Goal: Task Accomplishment & Management: Use online tool/utility

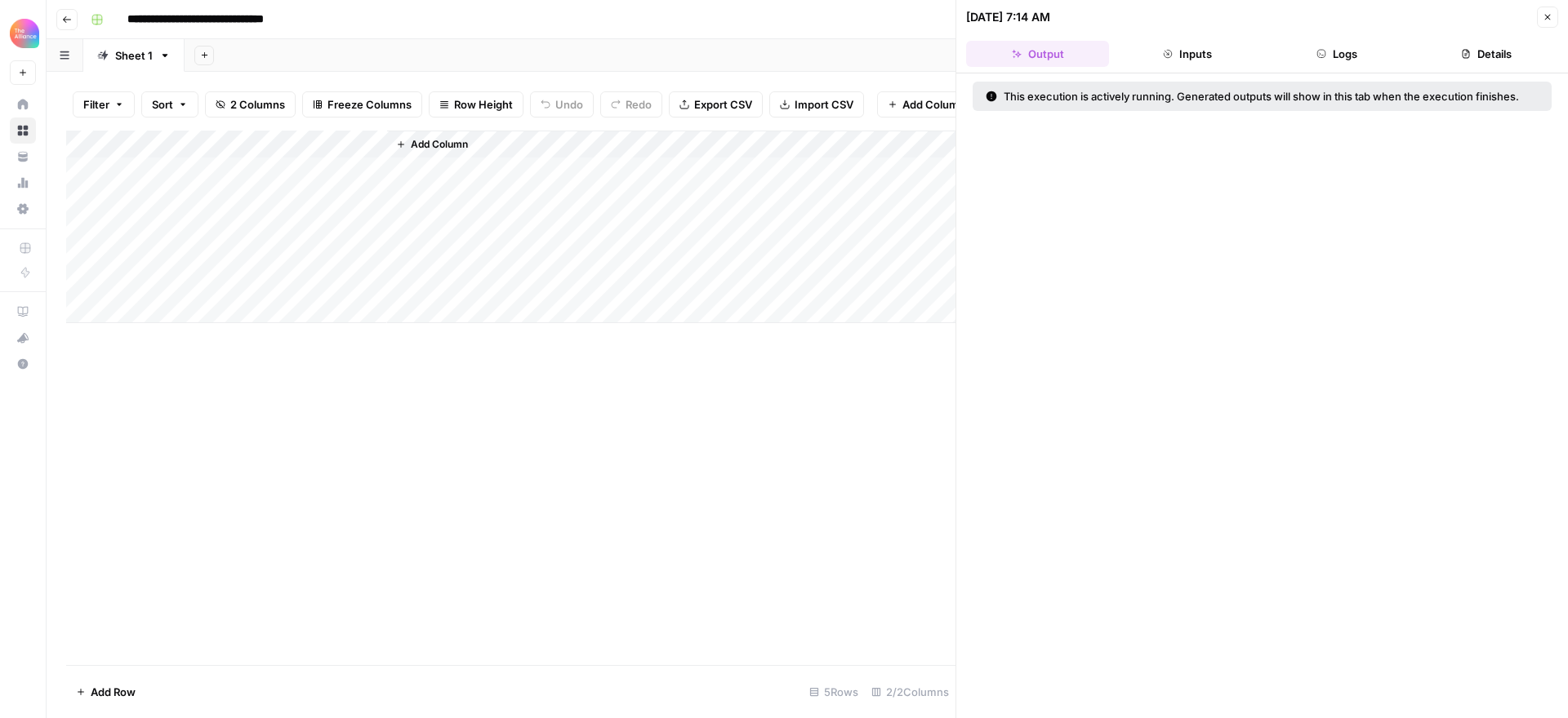
click at [1347, 56] on button "Logs" at bounding box center [1338, 53] width 143 height 26
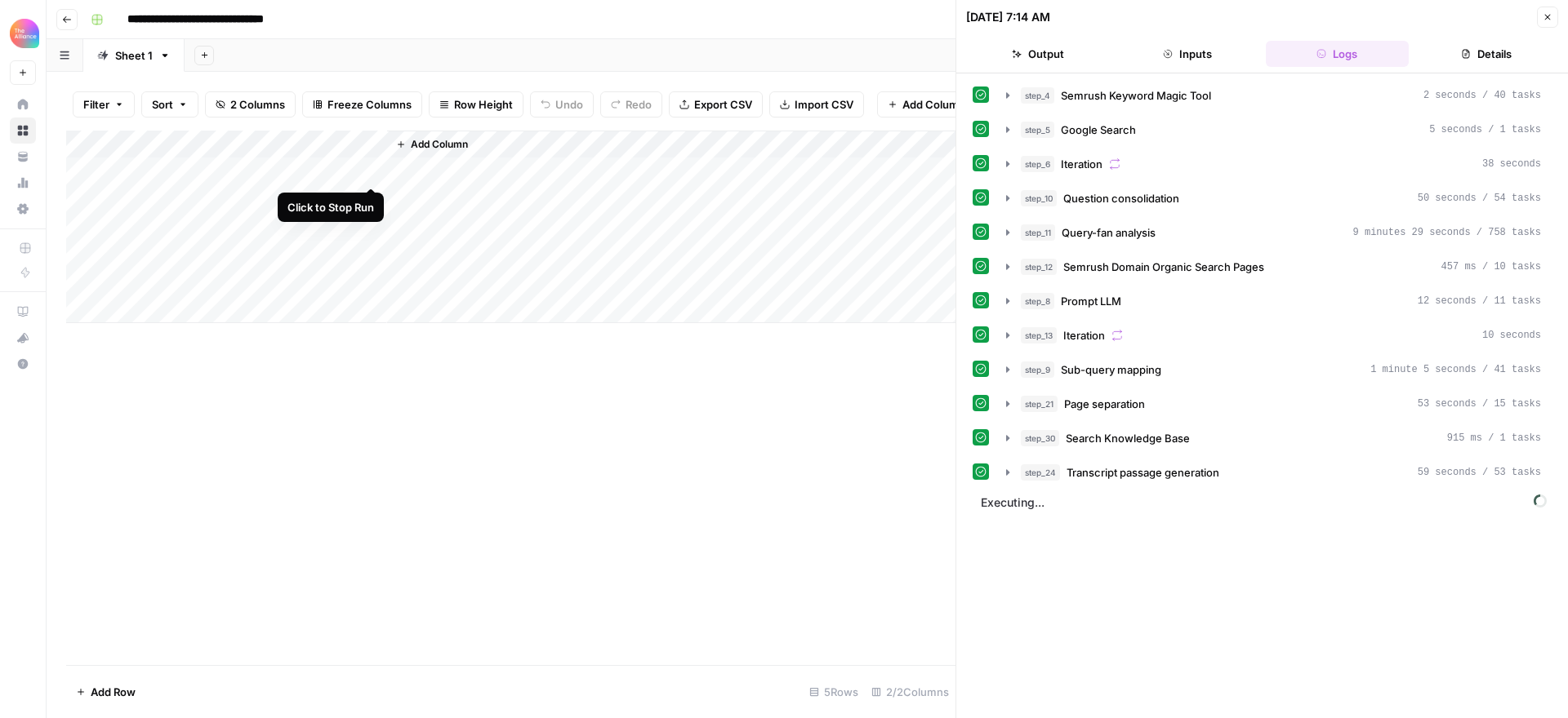
drag, startPoint x: 368, startPoint y: 170, endPoint x: 424, endPoint y: 201, distance: 64.0
click at [368, 170] on div "Add Column" at bounding box center [511, 226] width 890 height 193
click at [343, 168] on div "Add Column" at bounding box center [511, 226] width 890 height 193
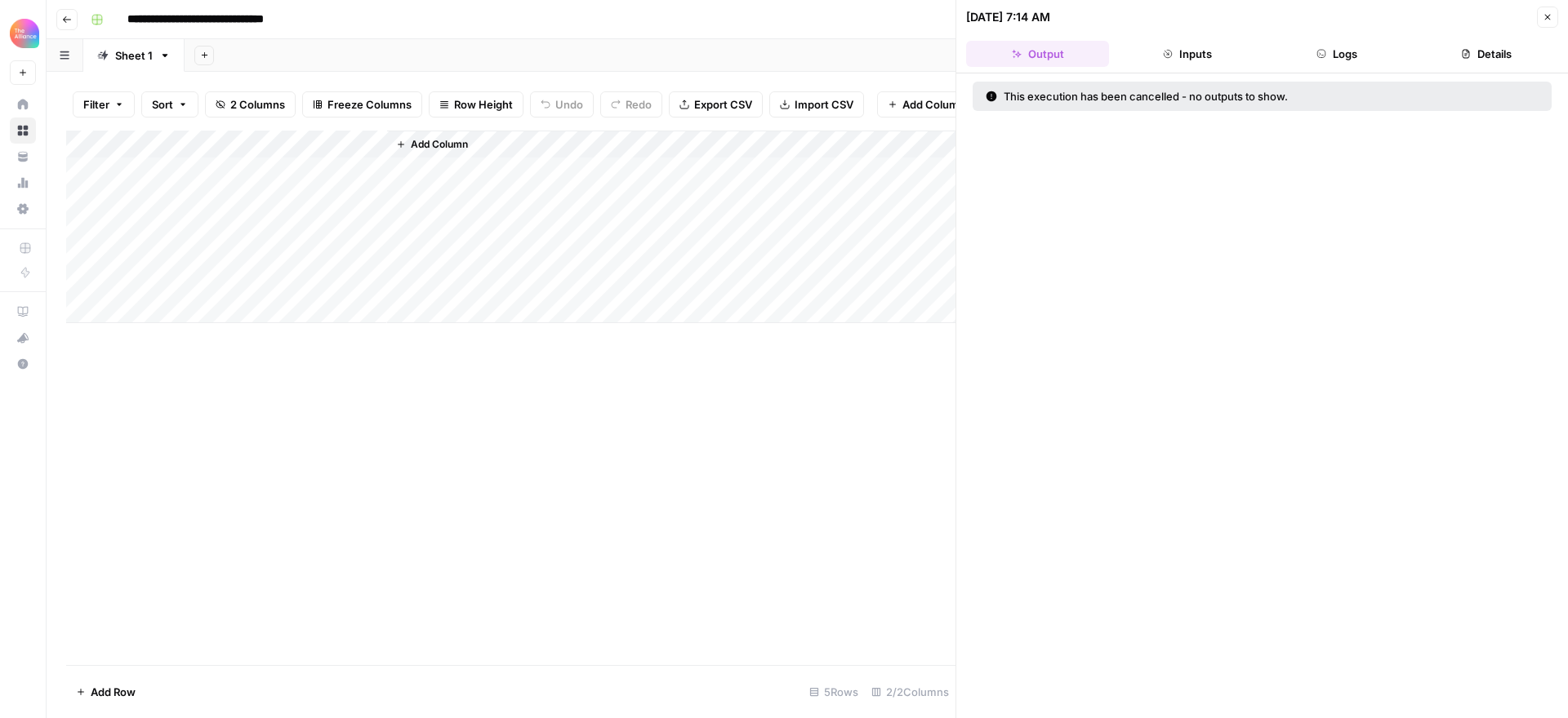
click at [1350, 64] on button "Logs" at bounding box center [1338, 53] width 143 height 26
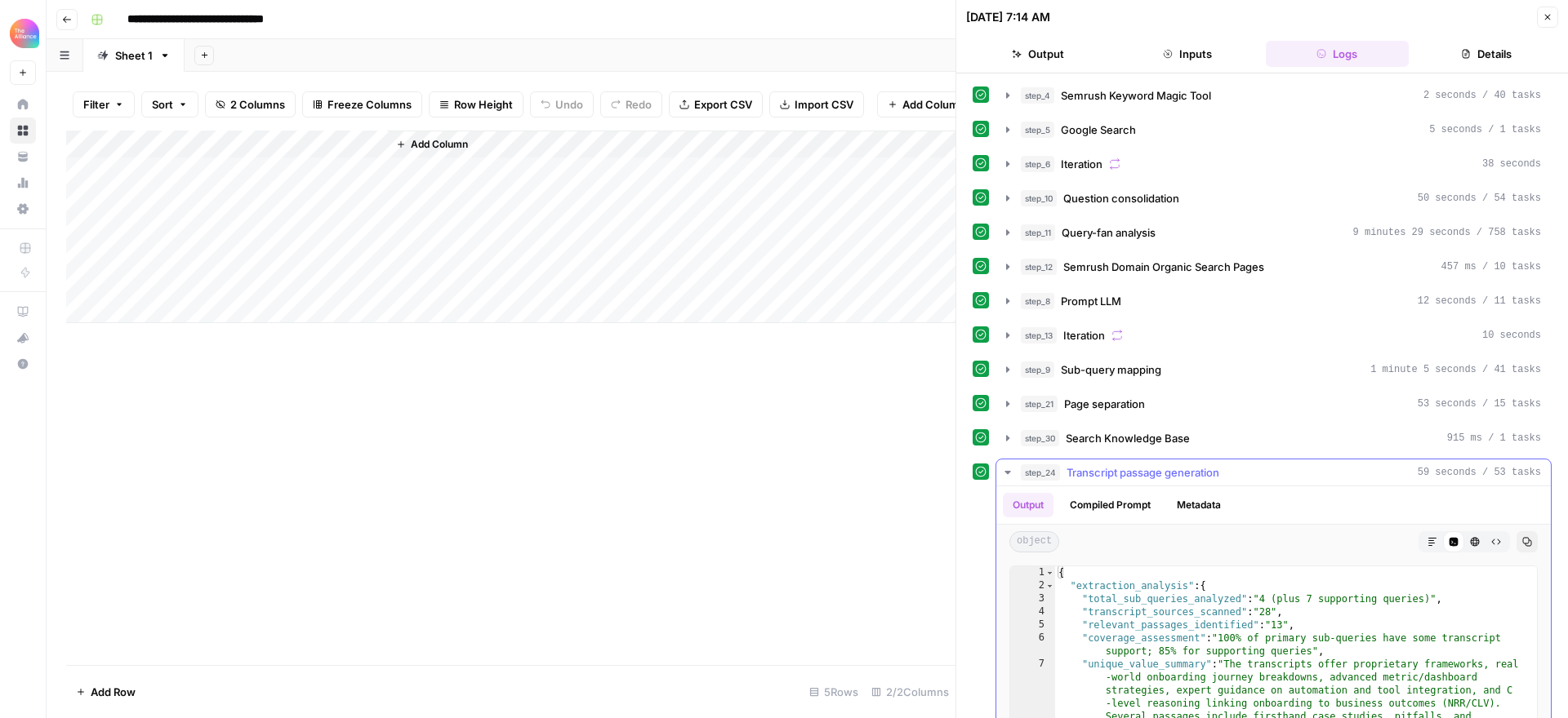
click at [1009, 470] on icon "button" at bounding box center [1008, 473] width 13 height 13
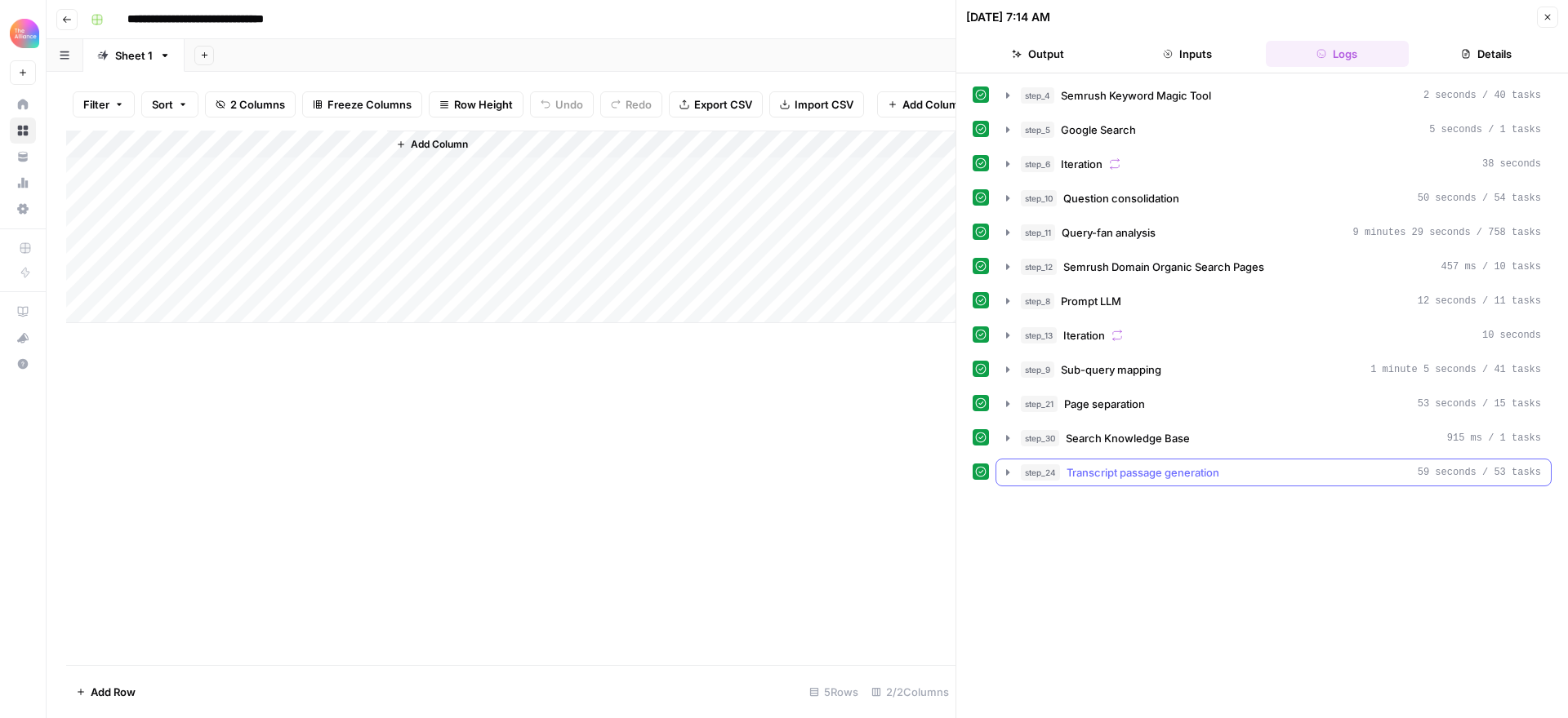
click at [1007, 473] on icon "button" at bounding box center [1008, 473] width 3 height 6
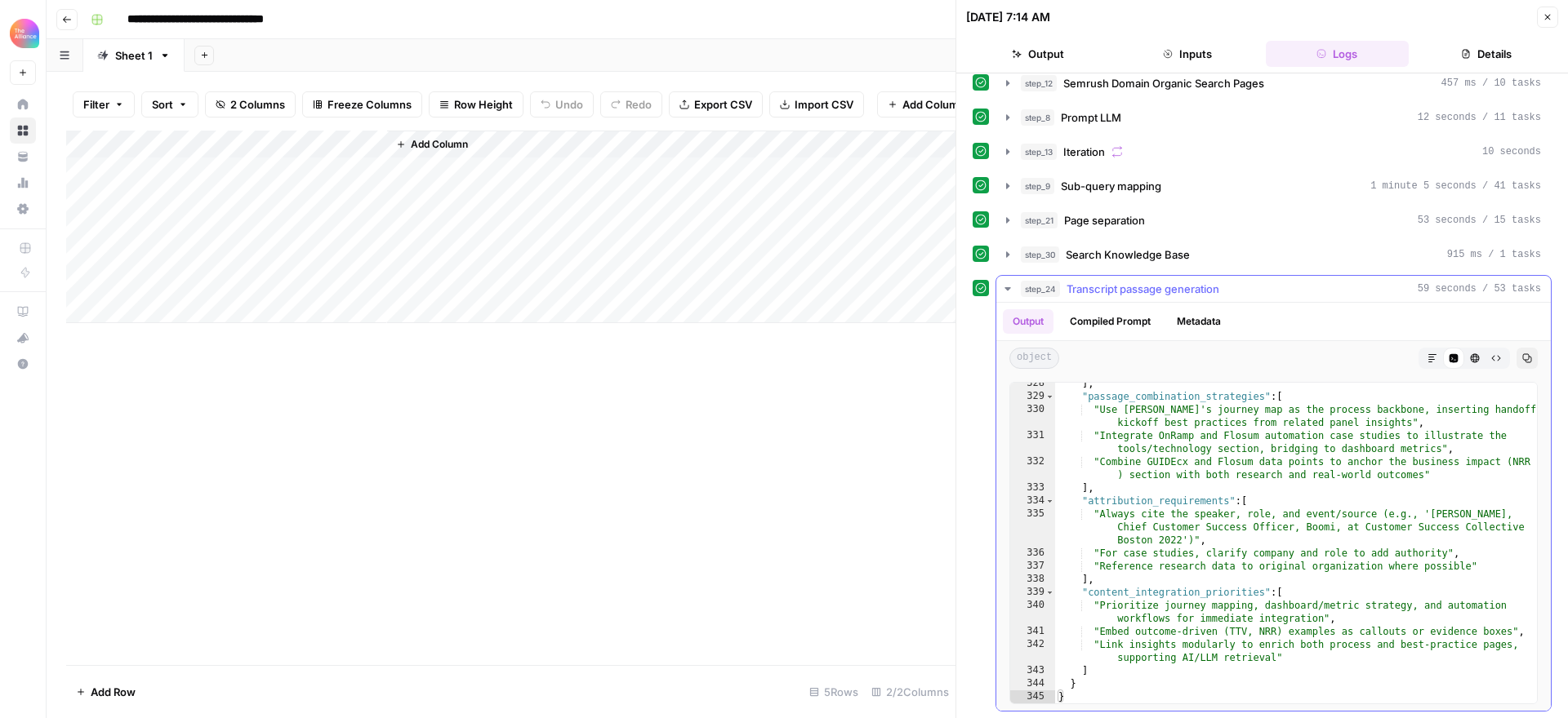
scroll to position [185, 0]
click at [1466, 56] on icon "button" at bounding box center [1466, 54] width 10 height 10
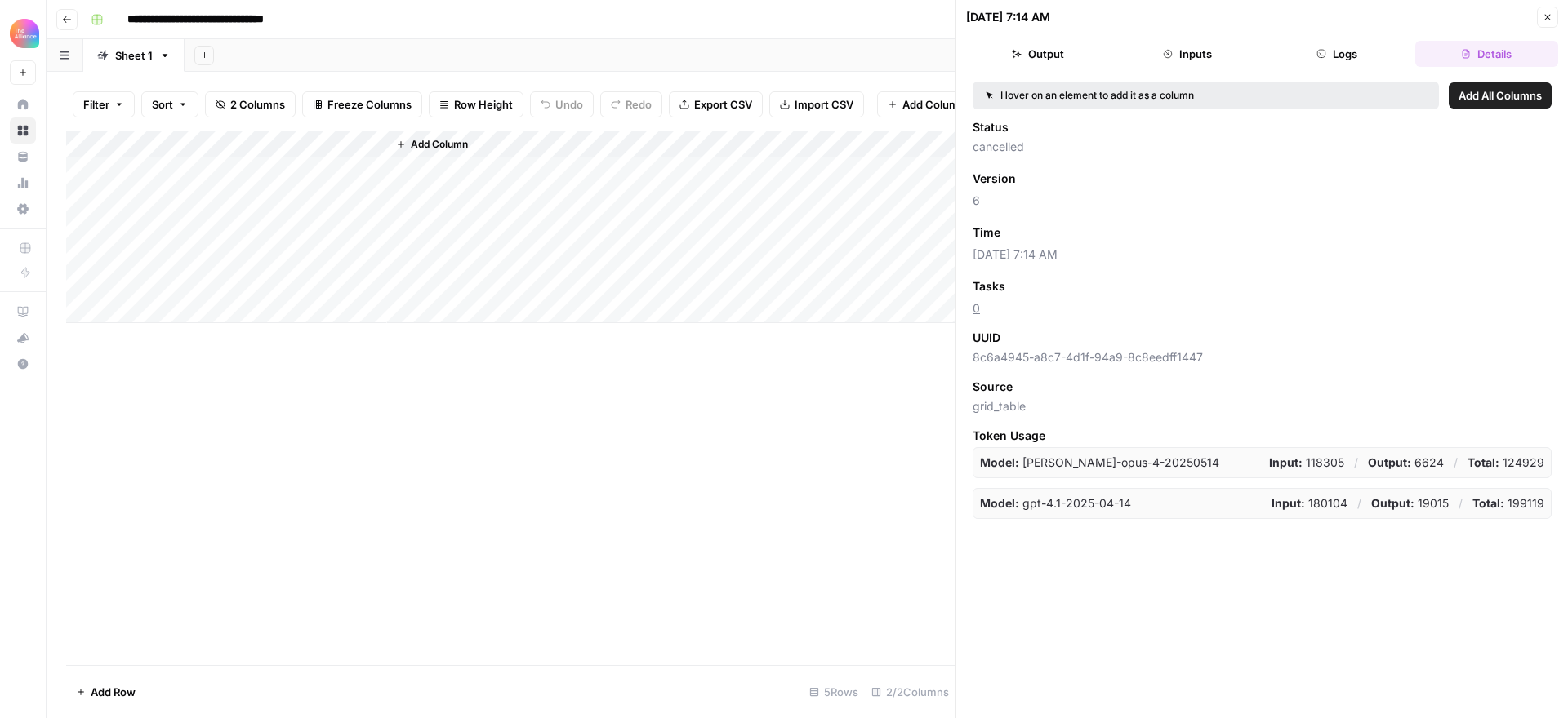
click at [1492, 94] on span "Add All Columns" at bounding box center [1500, 95] width 84 height 16
click at [1053, 55] on button "Output" at bounding box center [1037, 53] width 143 height 26
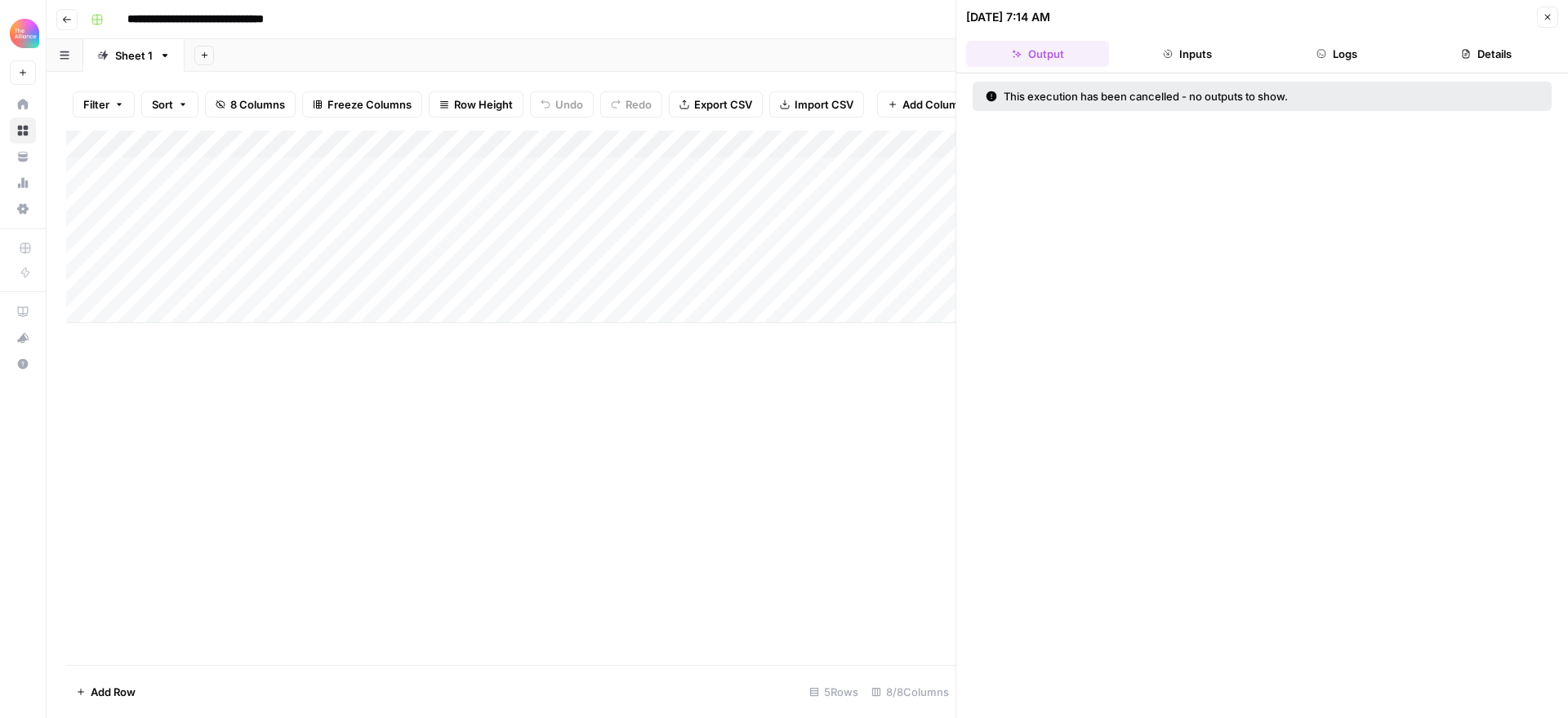
click at [1166, 94] on div "This execution has been cancelled - no outputs to show." at bounding box center [1200, 96] width 428 height 16
click at [518, 140] on div "Add Column" at bounding box center [511, 226] width 890 height 193
click at [493, 280] on span "Remove Column" at bounding box center [490, 281] width 143 height 16
click at [716, 167] on span "Delete" at bounding box center [725, 168] width 35 height 16
click at [520, 142] on div "Add Column" at bounding box center [511, 226] width 890 height 193
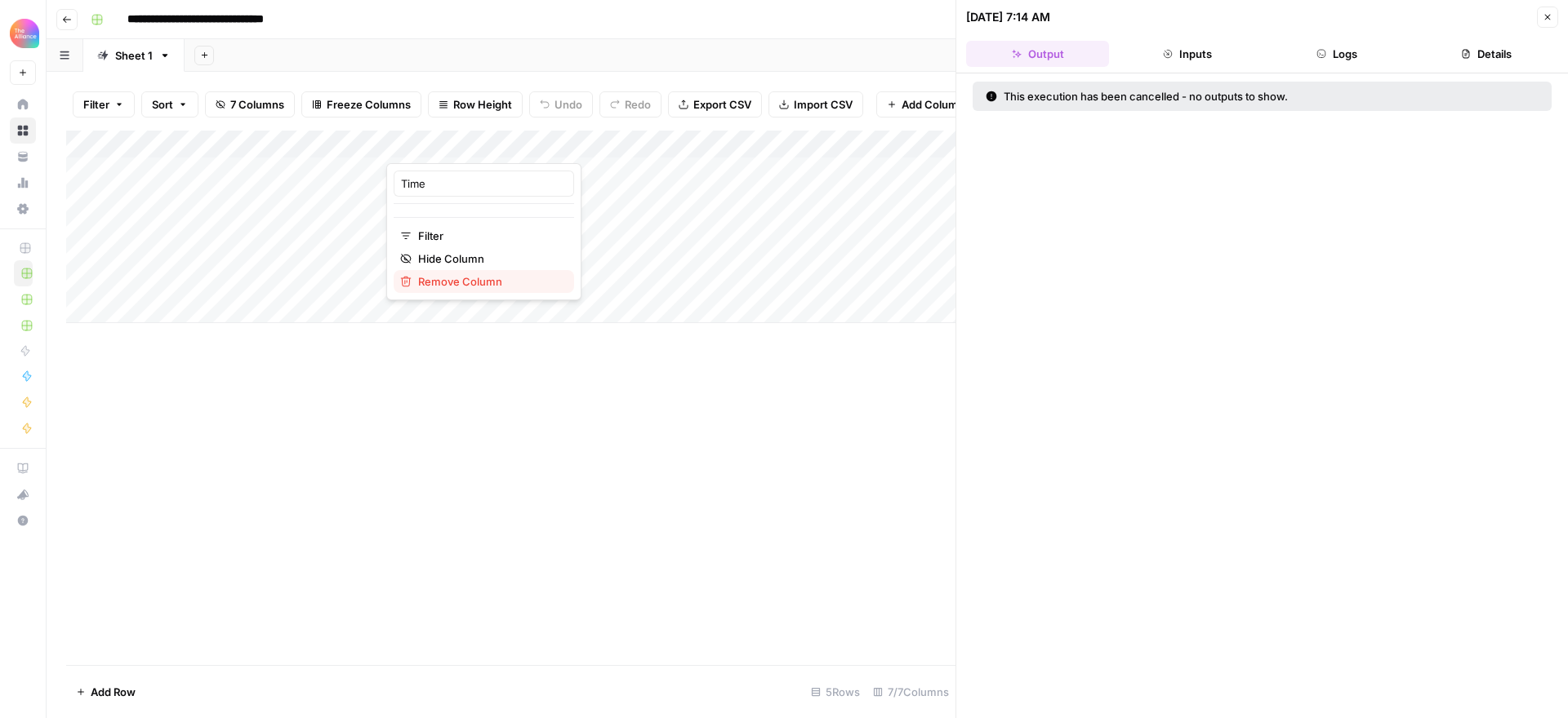
click at [504, 279] on span "Remove Column" at bounding box center [490, 281] width 143 height 16
click at [740, 162] on span "Delete" at bounding box center [725, 168] width 35 height 16
click at [521, 141] on div "Add Column" at bounding box center [511, 226] width 890 height 193
click at [481, 283] on span "Remove Column" at bounding box center [490, 281] width 143 height 16
click at [737, 171] on span "Delete" at bounding box center [725, 168] width 35 height 16
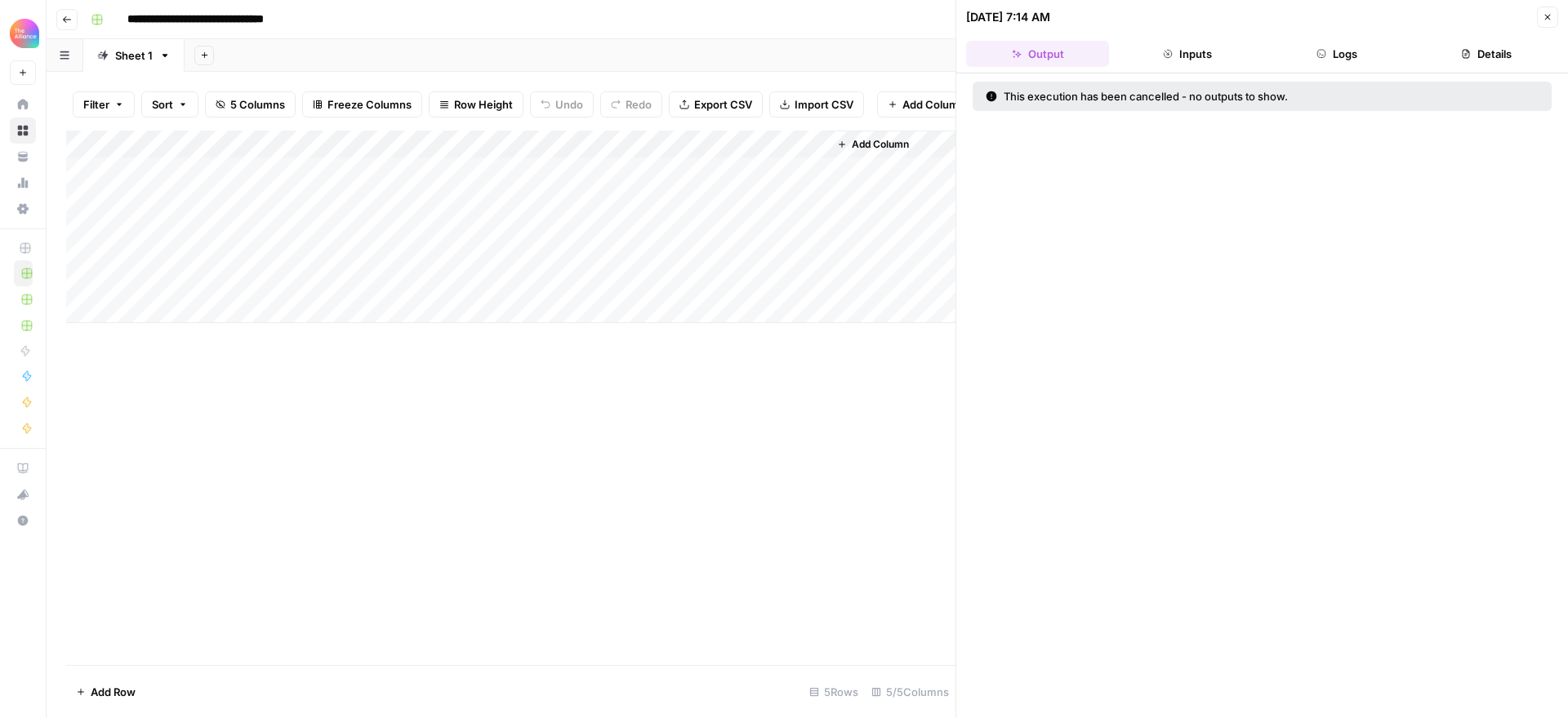
click at [520, 147] on div "Add Column" at bounding box center [511, 226] width 890 height 193
click at [499, 280] on span "Remove Column" at bounding box center [490, 281] width 143 height 16
click at [713, 176] on span "Delete" at bounding box center [725, 168] width 35 height 16
click at [521, 143] on div "Add Column" at bounding box center [511, 226] width 890 height 193
click at [501, 276] on span "Remove Column" at bounding box center [490, 281] width 143 height 16
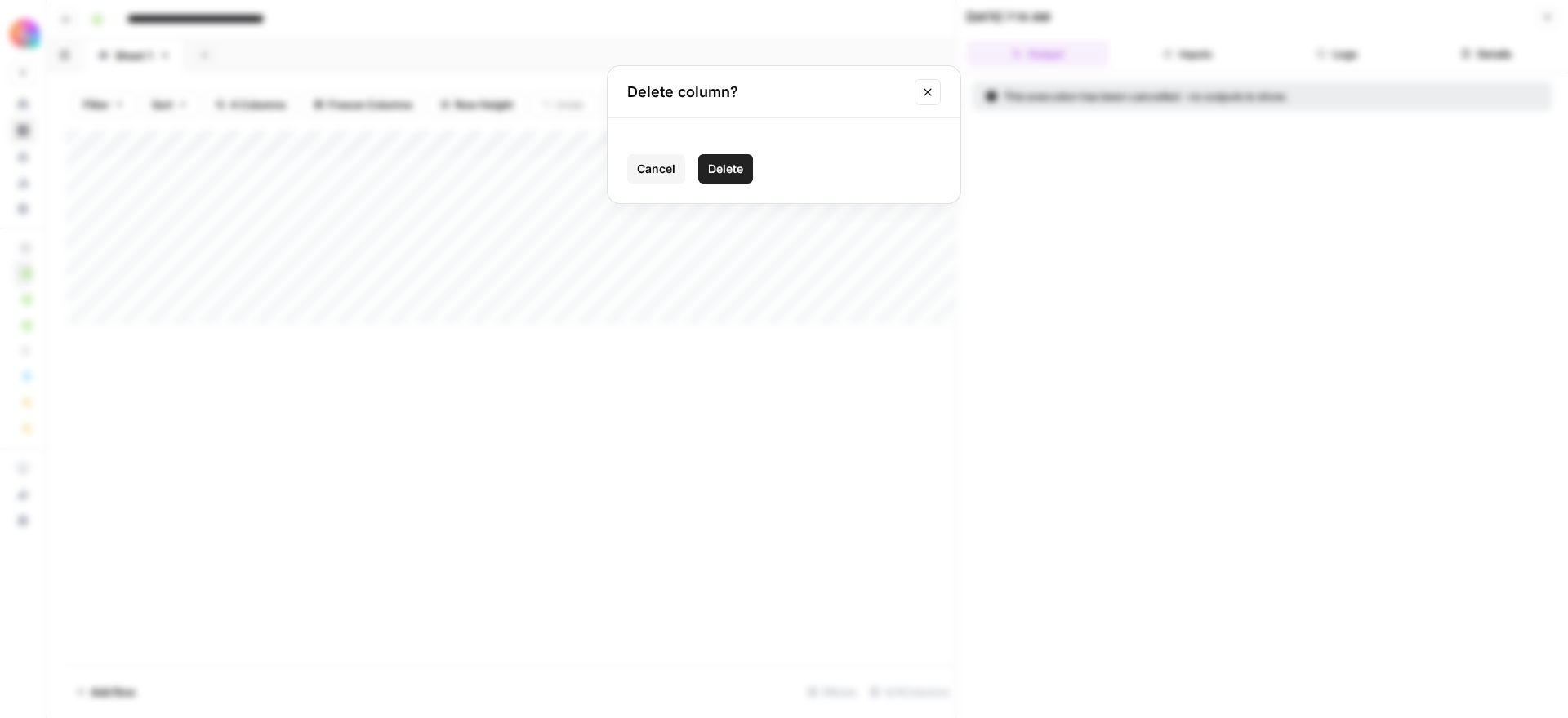
drag, startPoint x: 729, startPoint y: 159, endPoint x: 708, endPoint y: 171, distance: 24.2
click at [729, 159] on button "Delete" at bounding box center [726, 168] width 55 height 29
click at [525, 140] on div "Add Column" at bounding box center [511, 226] width 890 height 193
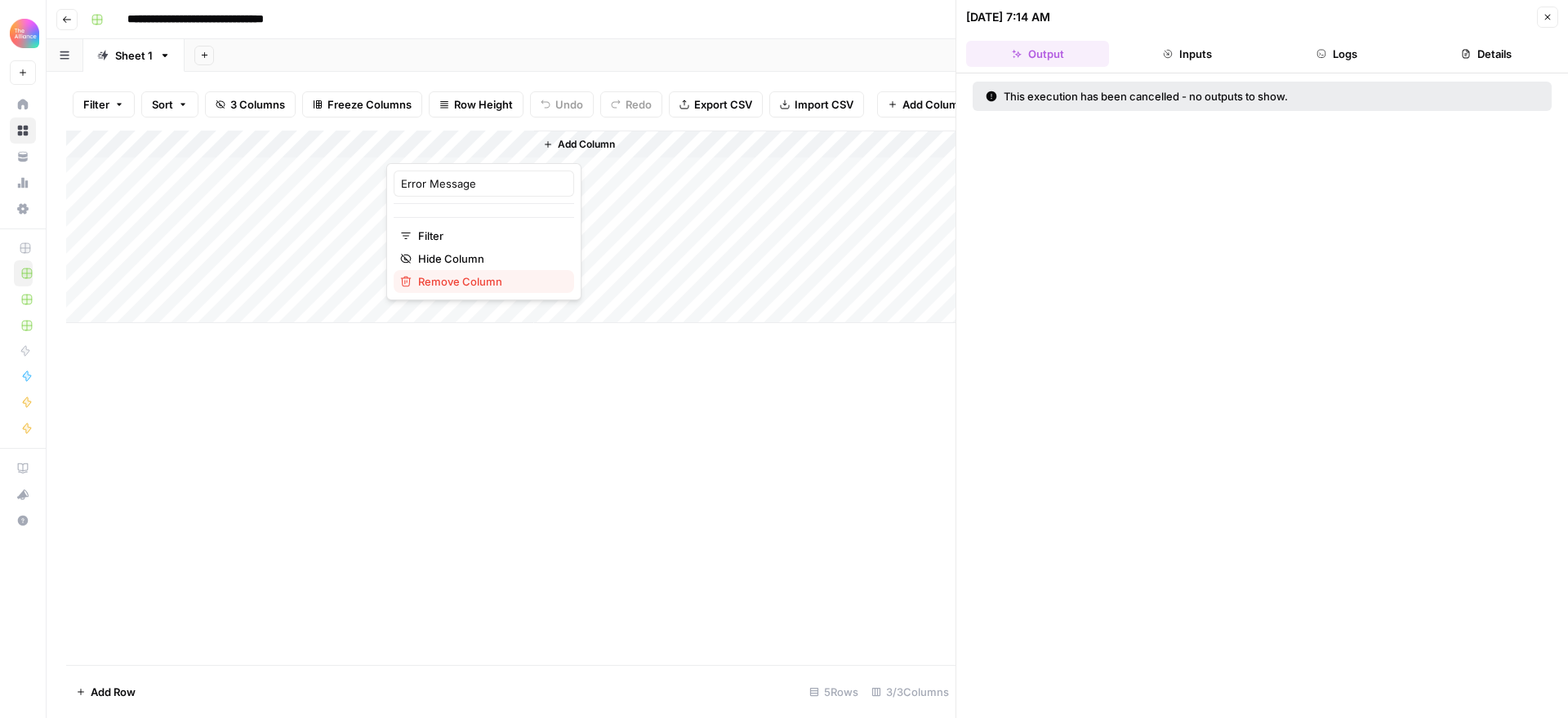
click at [506, 285] on span "Remove Column" at bounding box center [490, 281] width 143 height 16
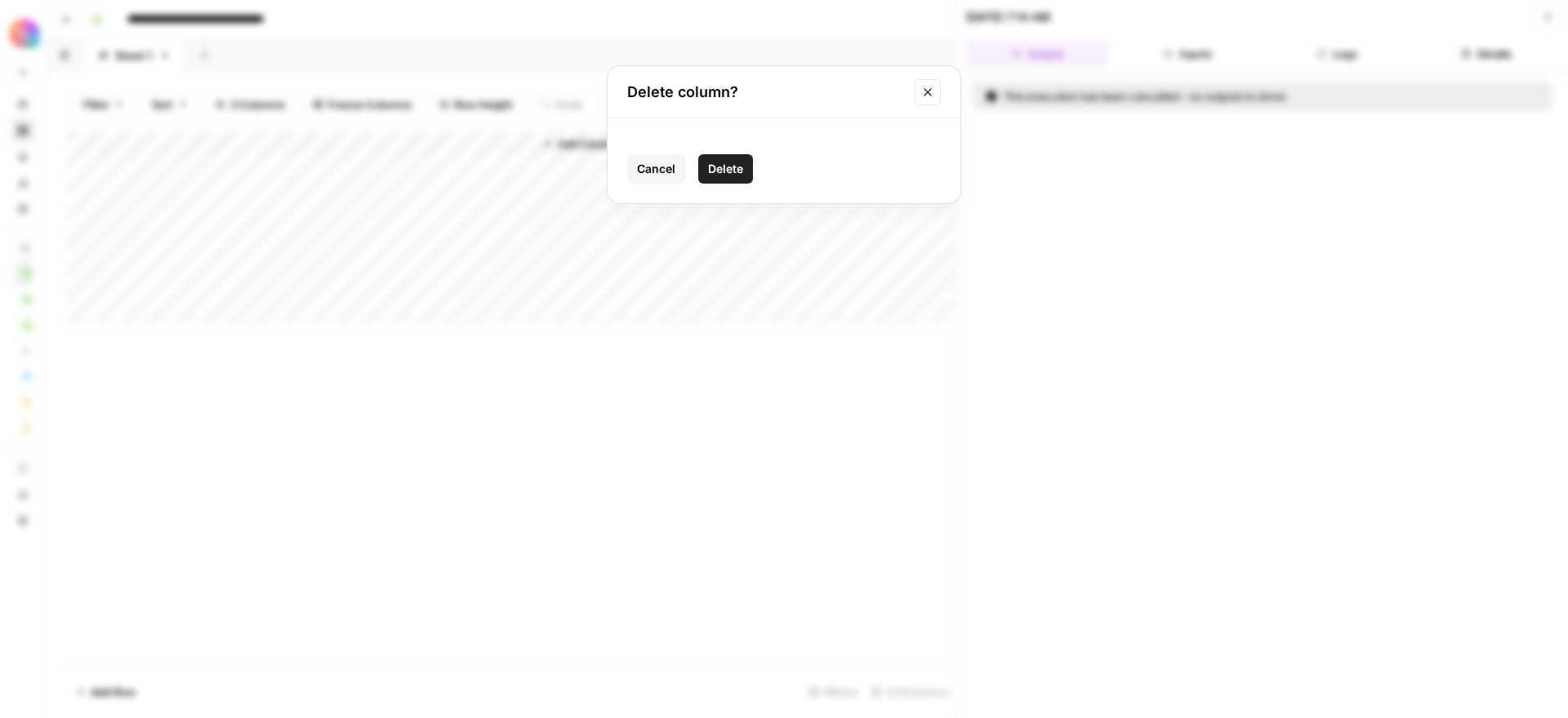
drag, startPoint x: 724, startPoint y: 166, endPoint x: 753, endPoint y: 250, distance: 88.9
click at [724, 166] on span "Delete" at bounding box center [725, 168] width 35 height 16
drag, startPoint x: 75, startPoint y: 22, endPoint x: 98, endPoint y: 66, distance: 49.6
click at [75, 22] on button "Go back" at bounding box center [67, 19] width 21 height 21
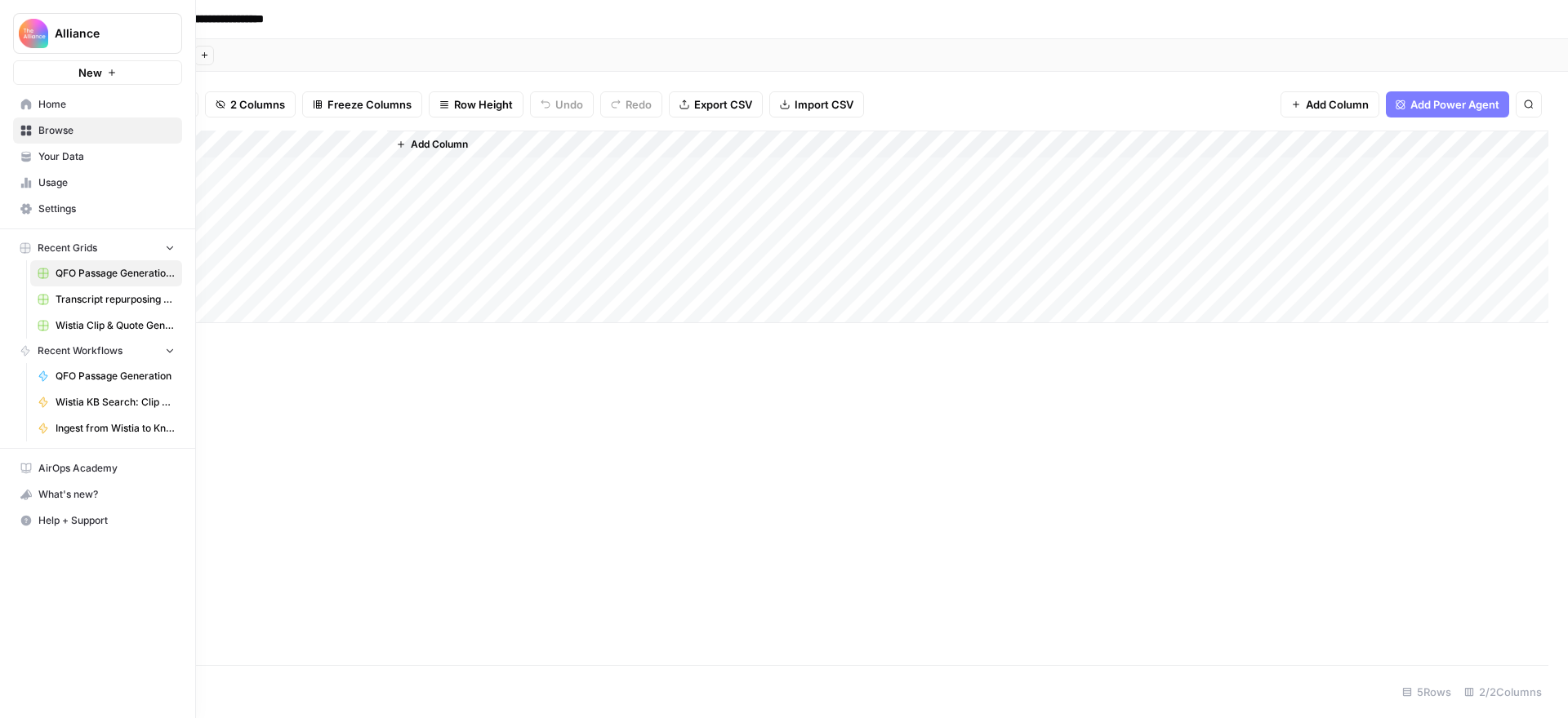
click at [83, 153] on span "Your Data" at bounding box center [106, 156] width 136 height 14
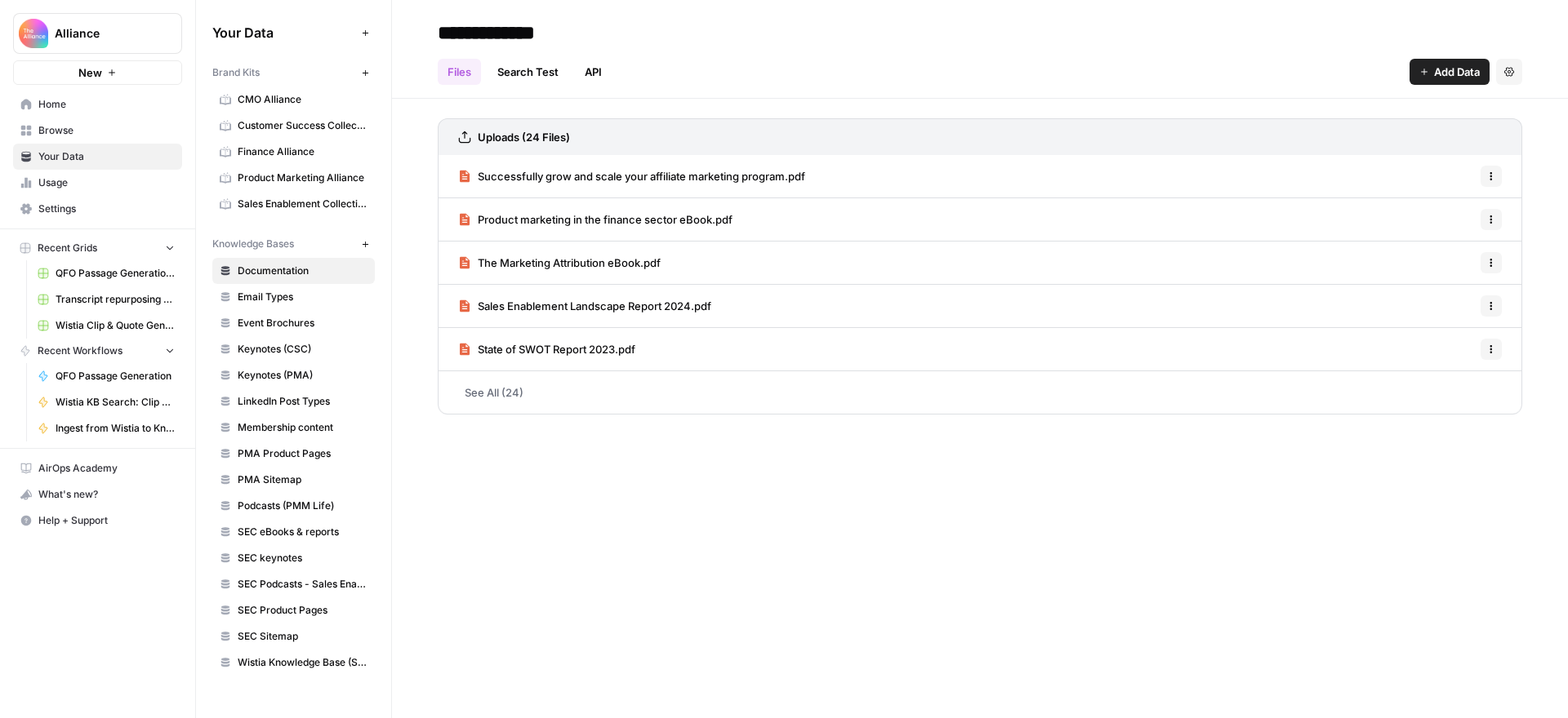
click at [99, 182] on span "Usage" at bounding box center [106, 183] width 136 height 14
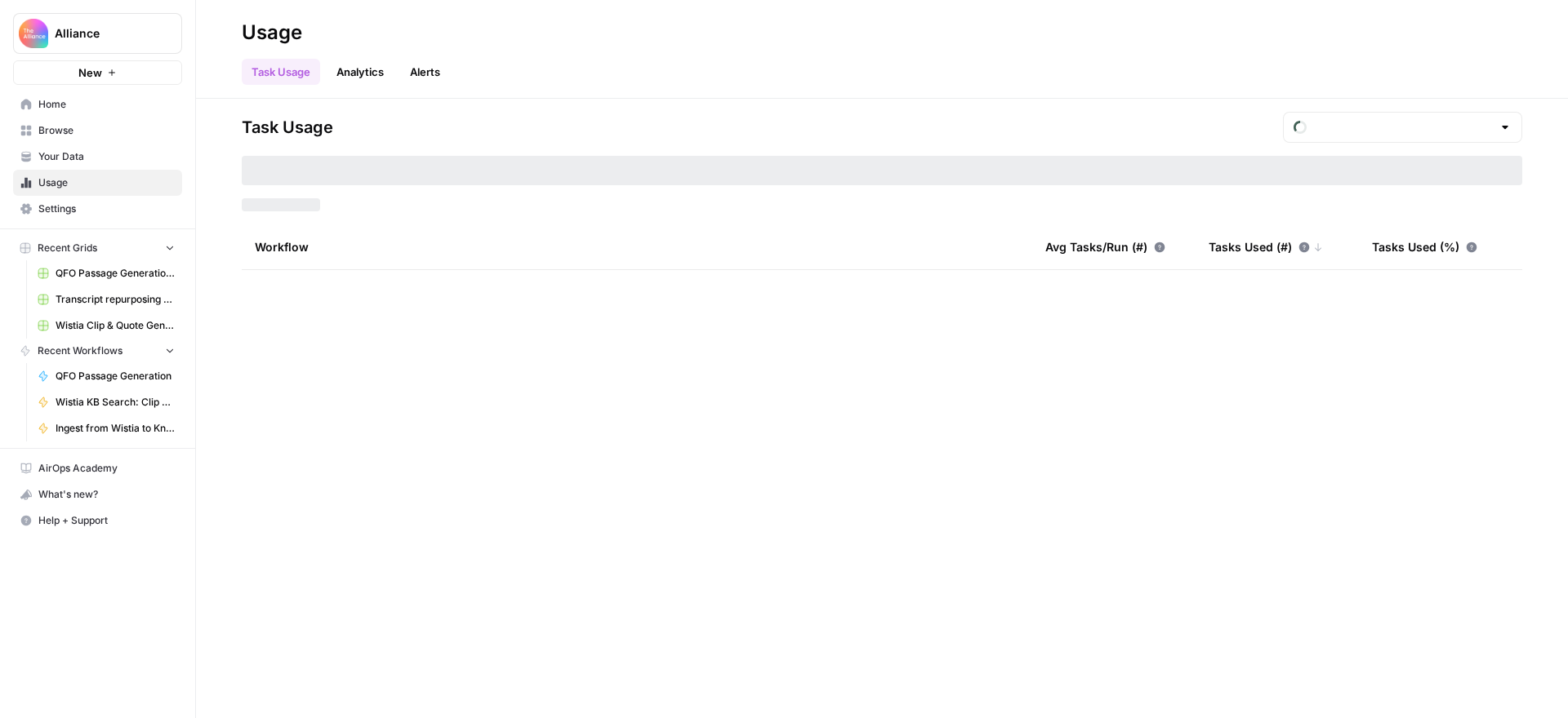
type input "August Tasks"
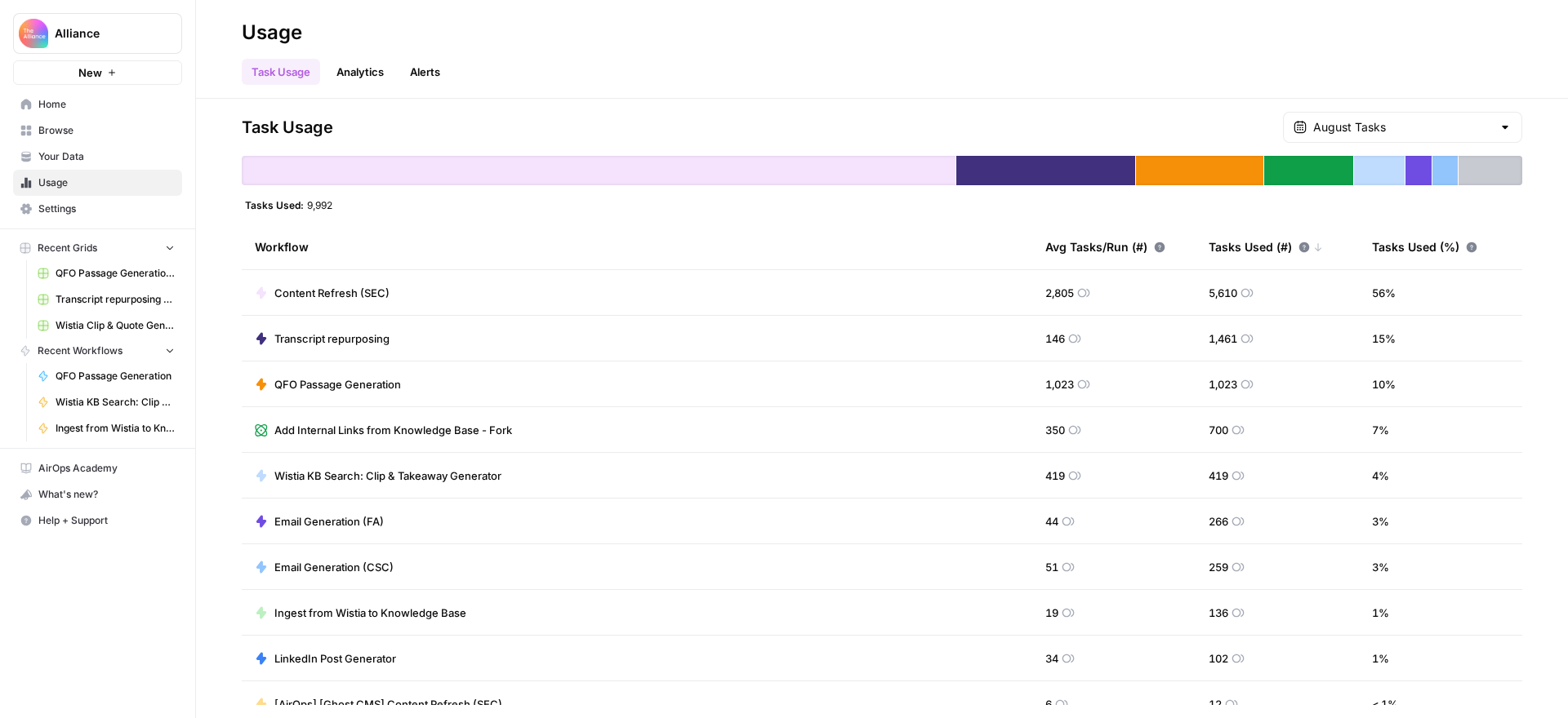
scroll to position [68, 0]
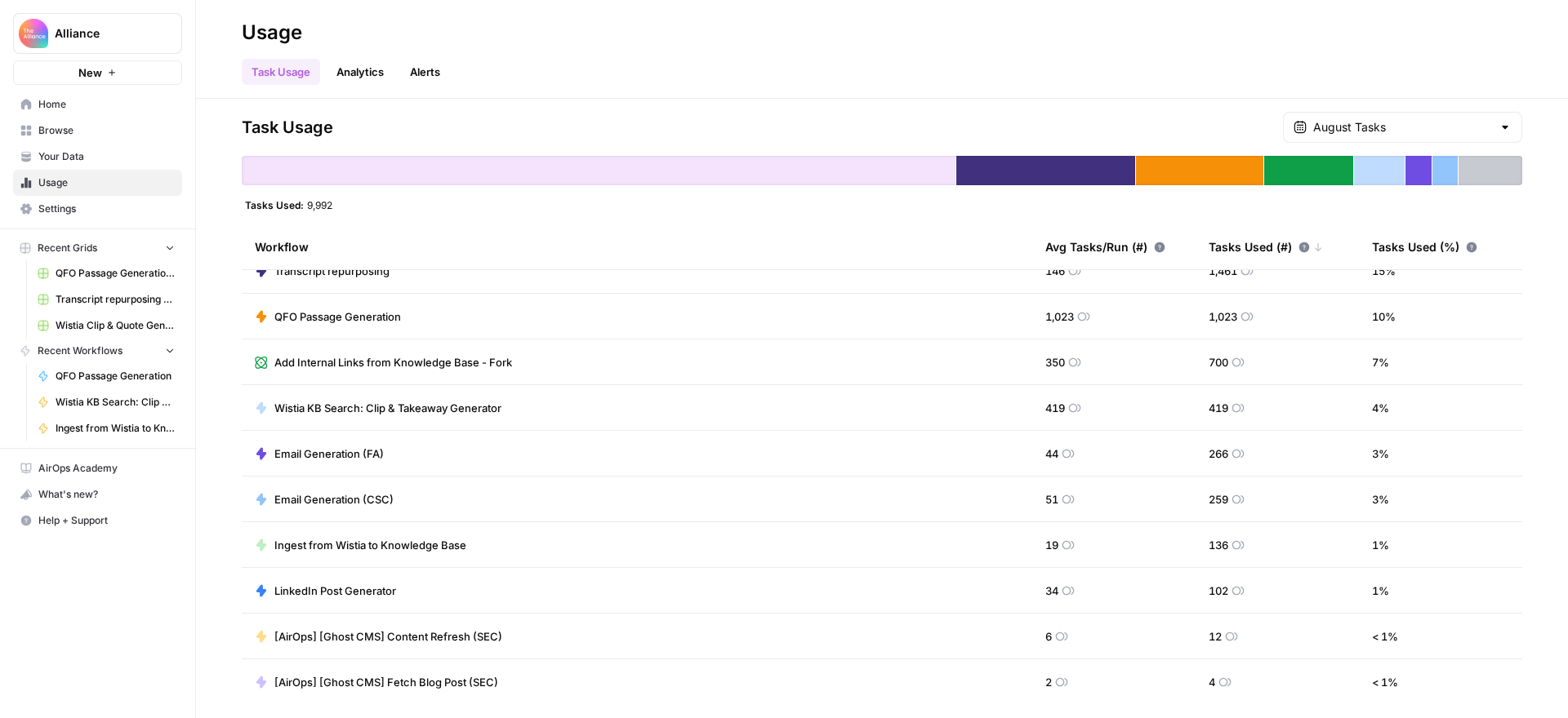
click at [341, 315] on span "QFO Passage Generation" at bounding box center [337, 316] width 127 height 16
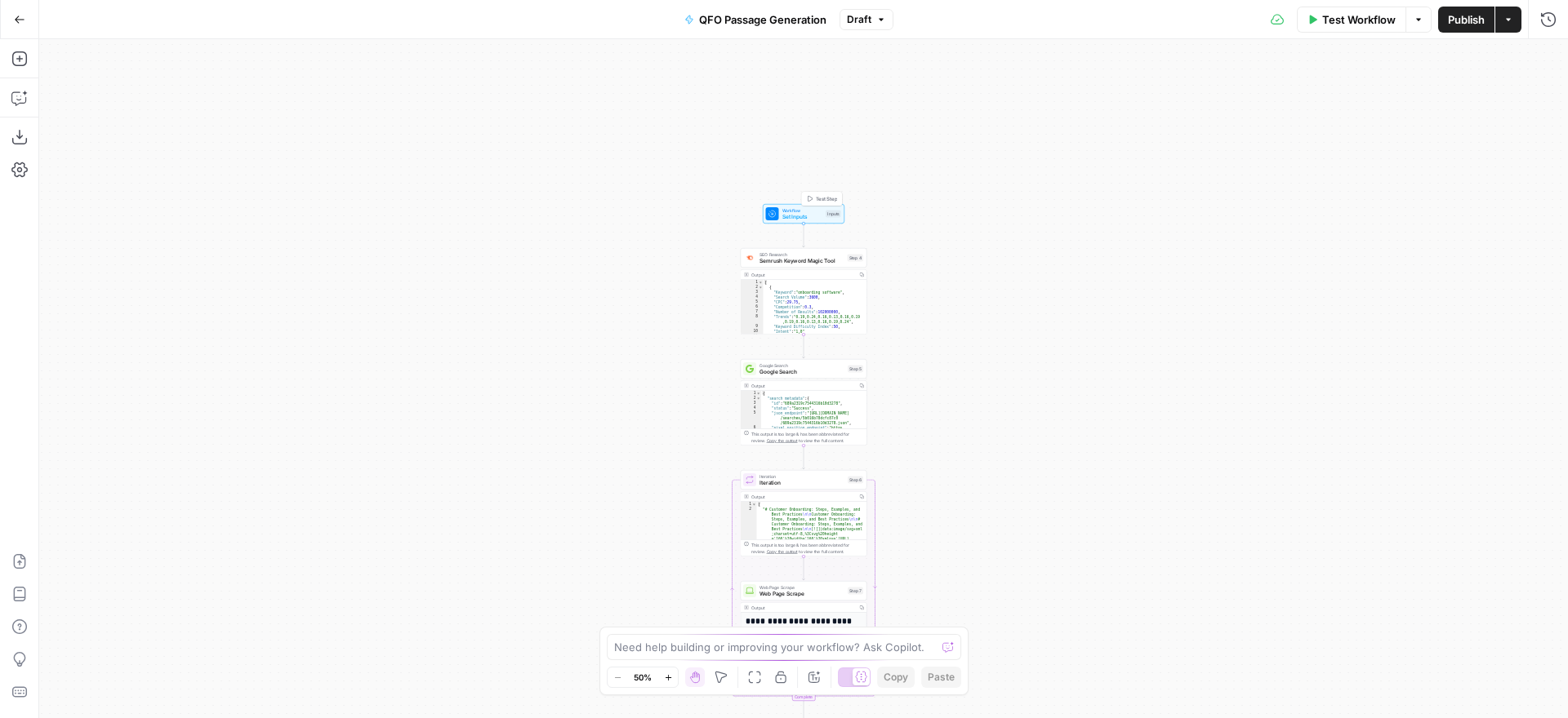
click at [816, 196] on span "Test Step" at bounding box center [827, 199] width 22 height 8
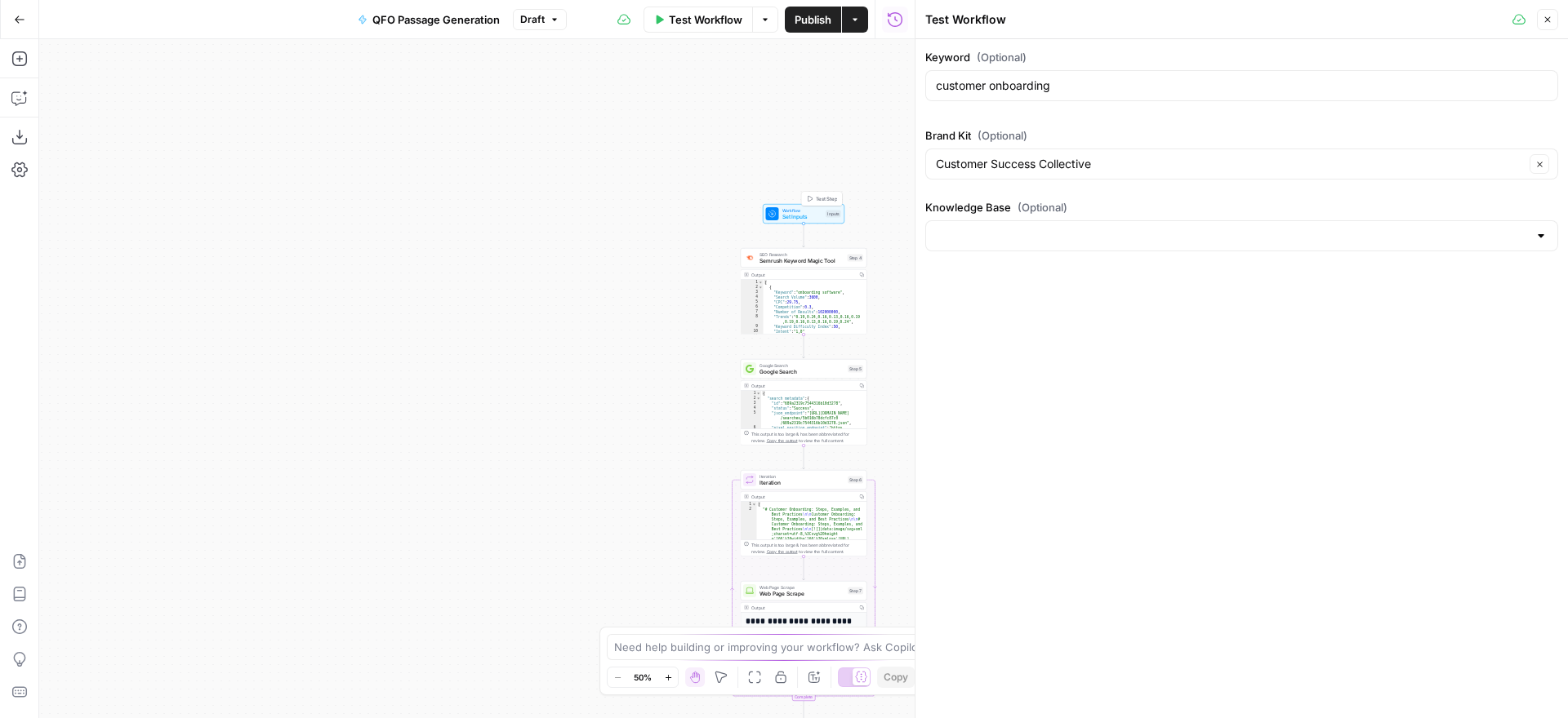
type input "Keynotes (CSC)"
click at [701, 19] on span "Test Workflow" at bounding box center [705, 19] width 73 height 16
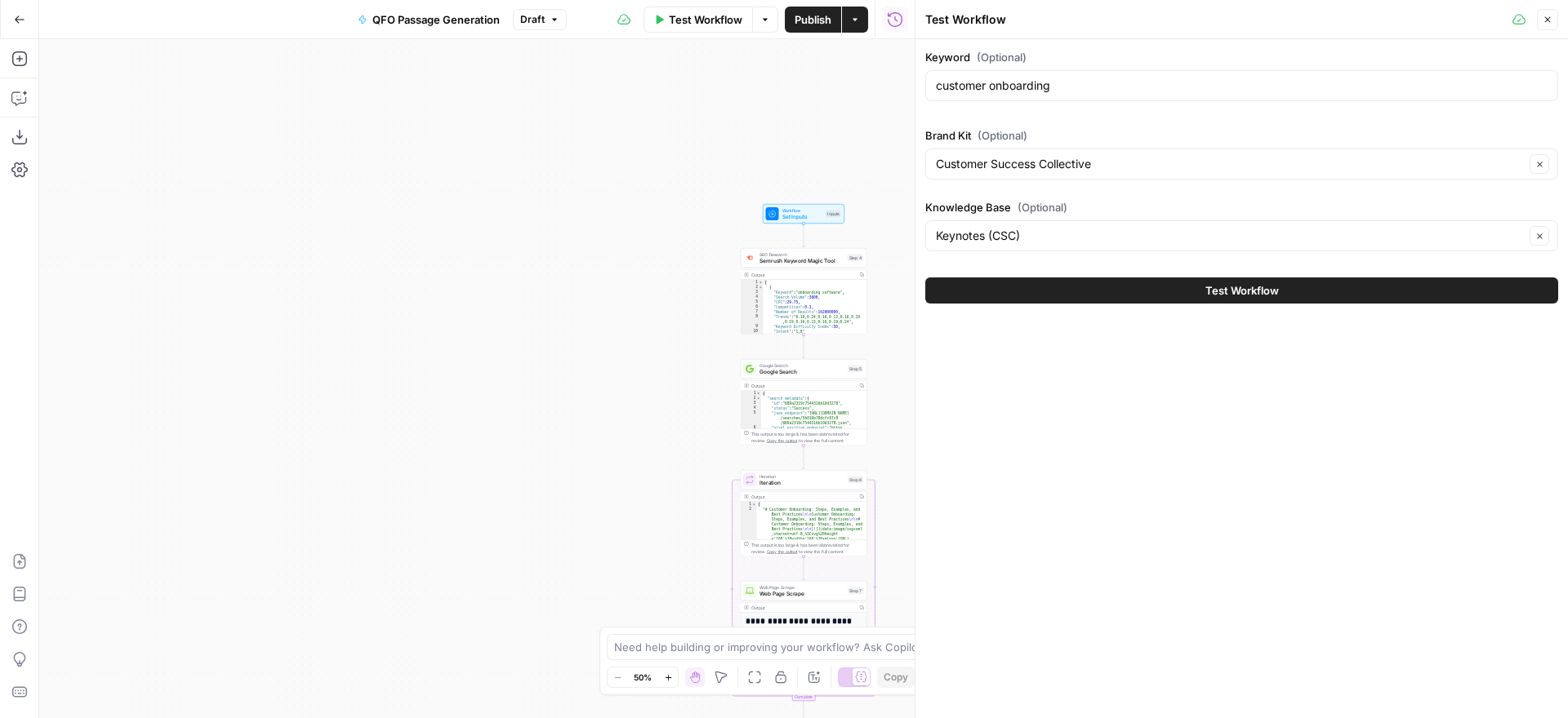
click at [1153, 291] on button "Test Workflow" at bounding box center [1242, 290] width 633 height 26
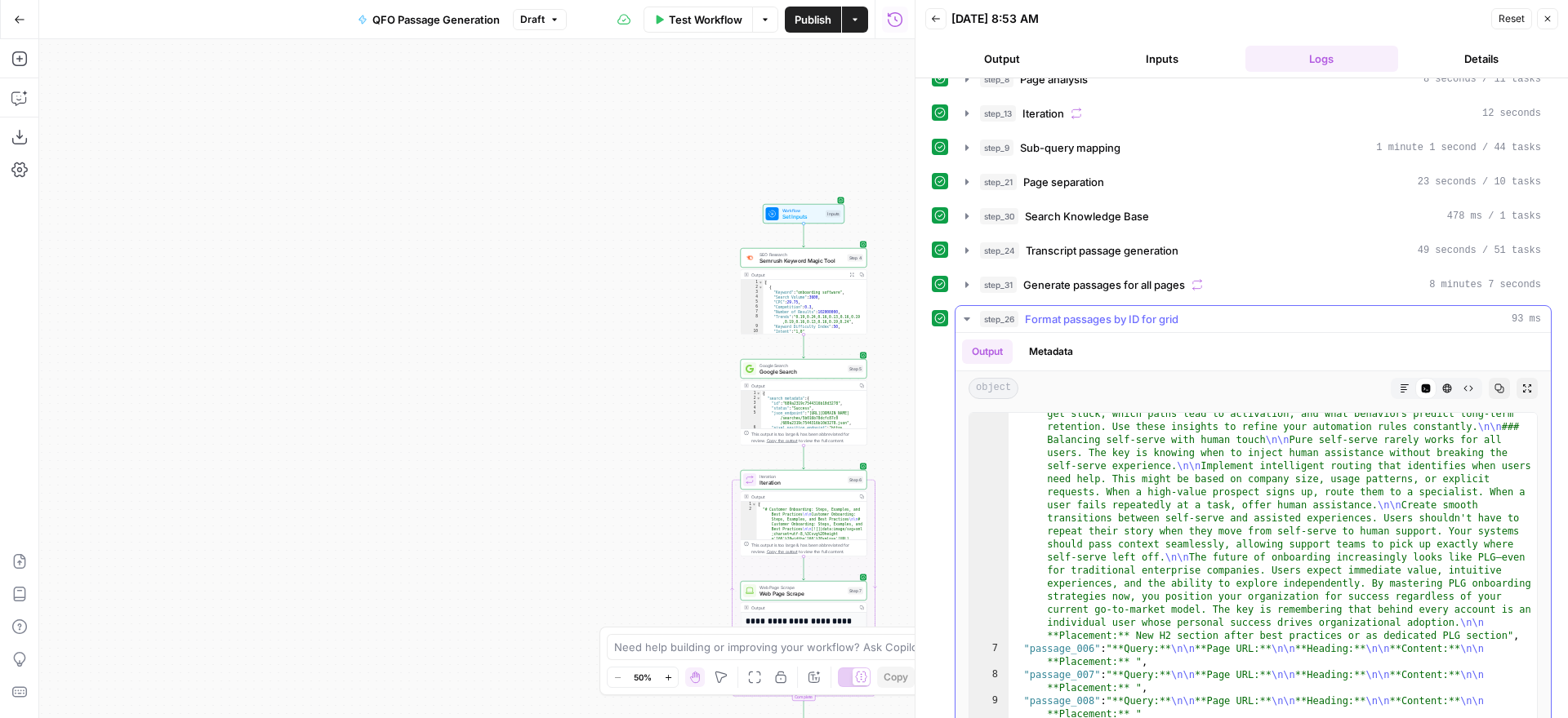
scroll to position [259, 0]
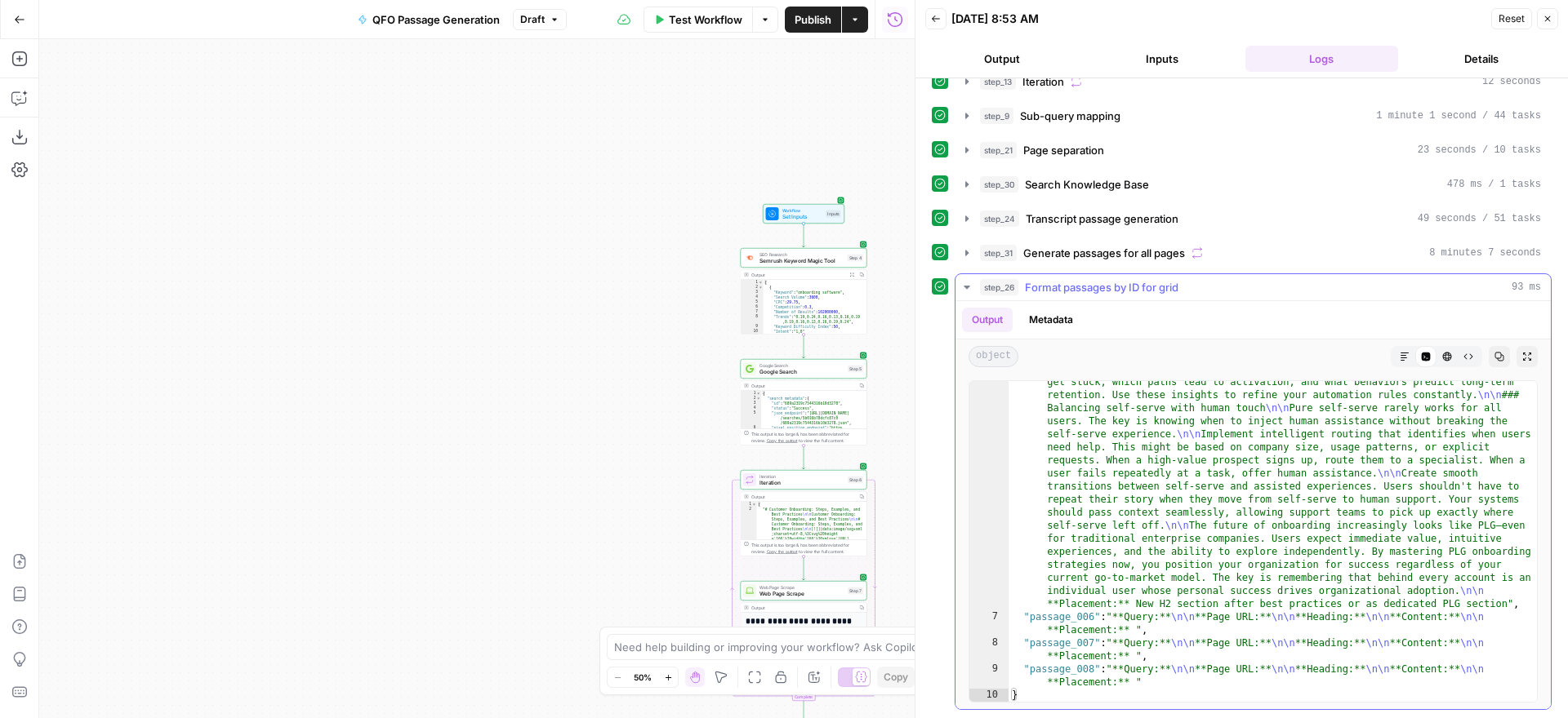
click at [969, 285] on icon "button" at bounding box center [967, 286] width 6 height 3
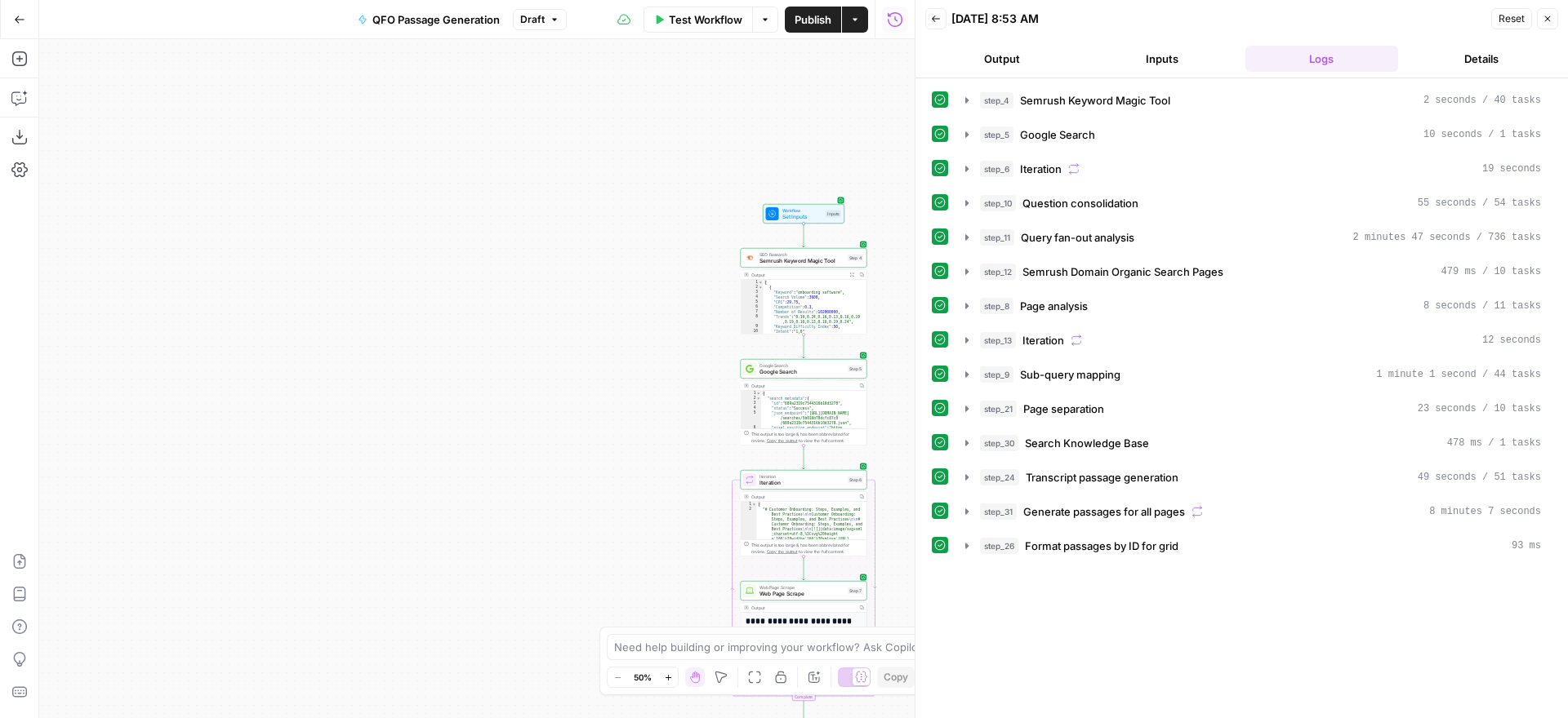
scroll to position [0, 0]
click at [1549, 21] on icon "button" at bounding box center [1548, 19] width 10 height 10
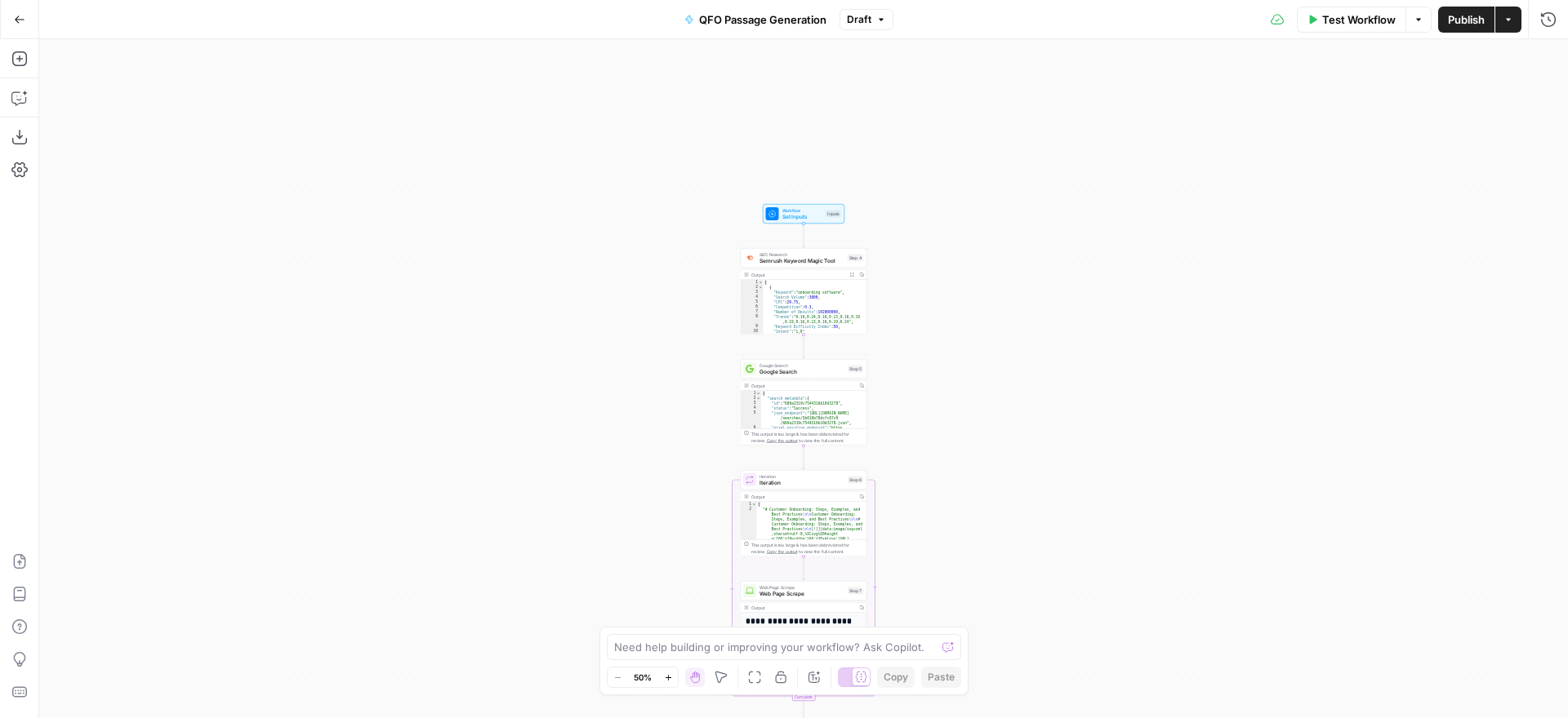
click at [1516, 25] on button "Actions" at bounding box center [1508, 19] width 26 height 26
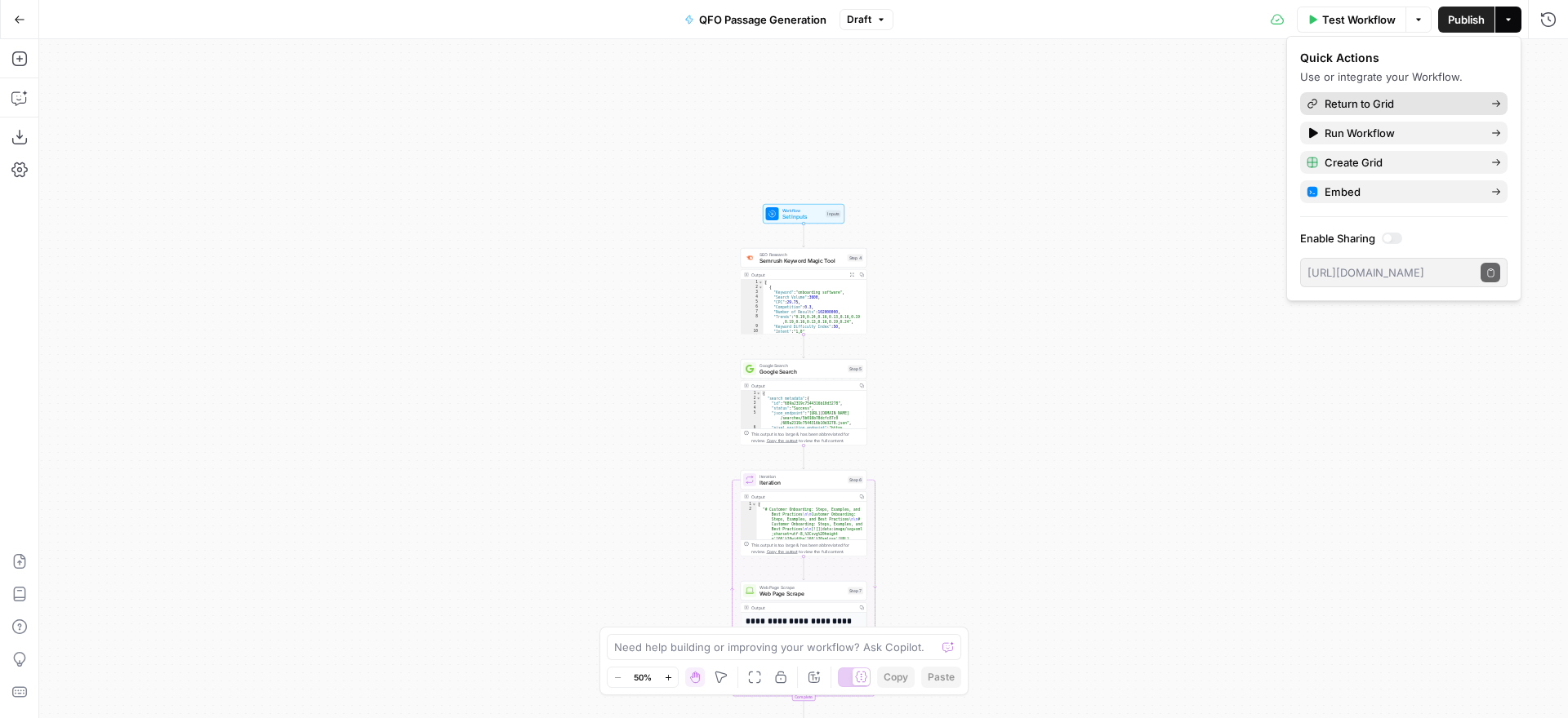
click at [1416, 107] on span "Return to Grid" at bounding box center [1401, 103] width 153 height 16
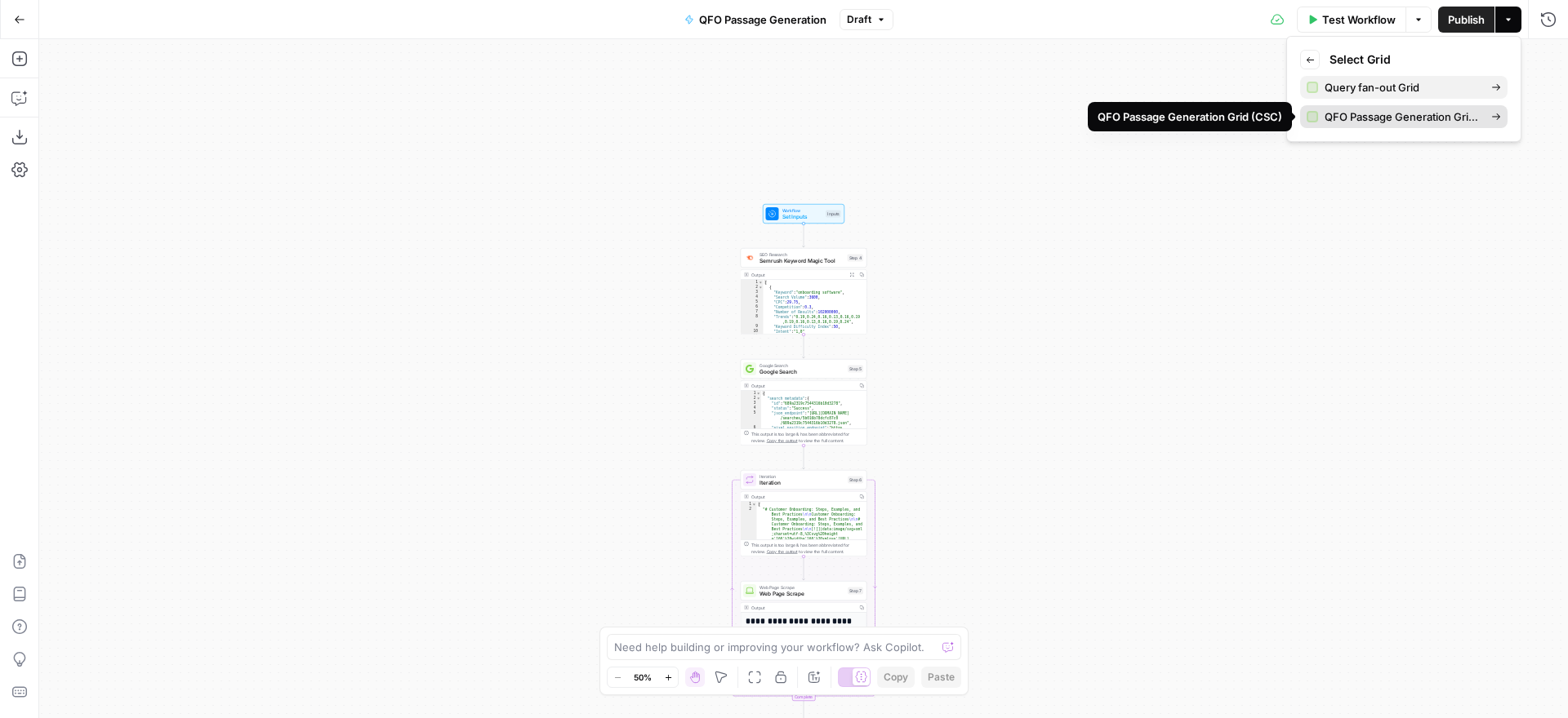
click at [1390, 116] on span "QFO Passage Generation Grid (CSC)" at bounding box center [1401, 116] width 153 height 16
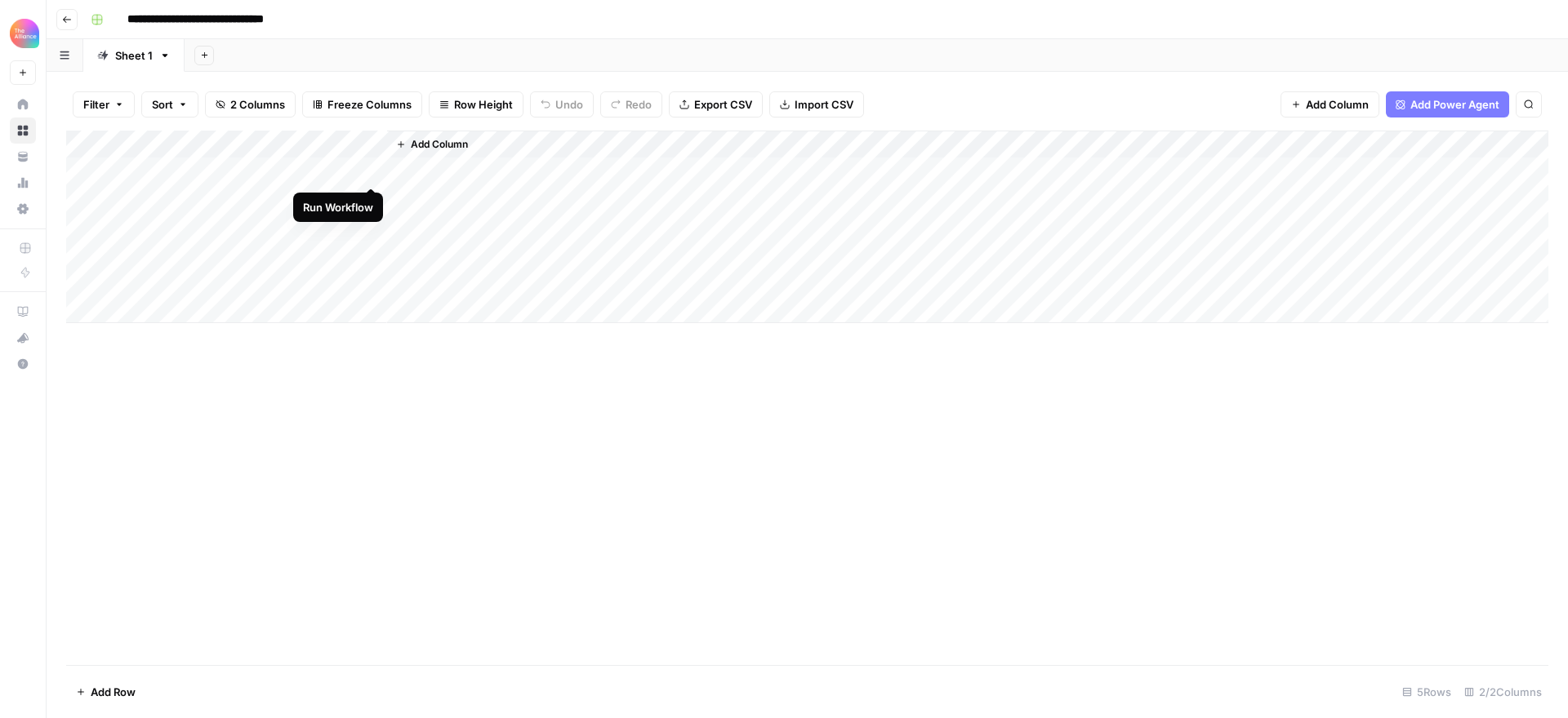
click at [372, 166] on div "Add Column" at bounding box center [808, 226] width 1482 height 193
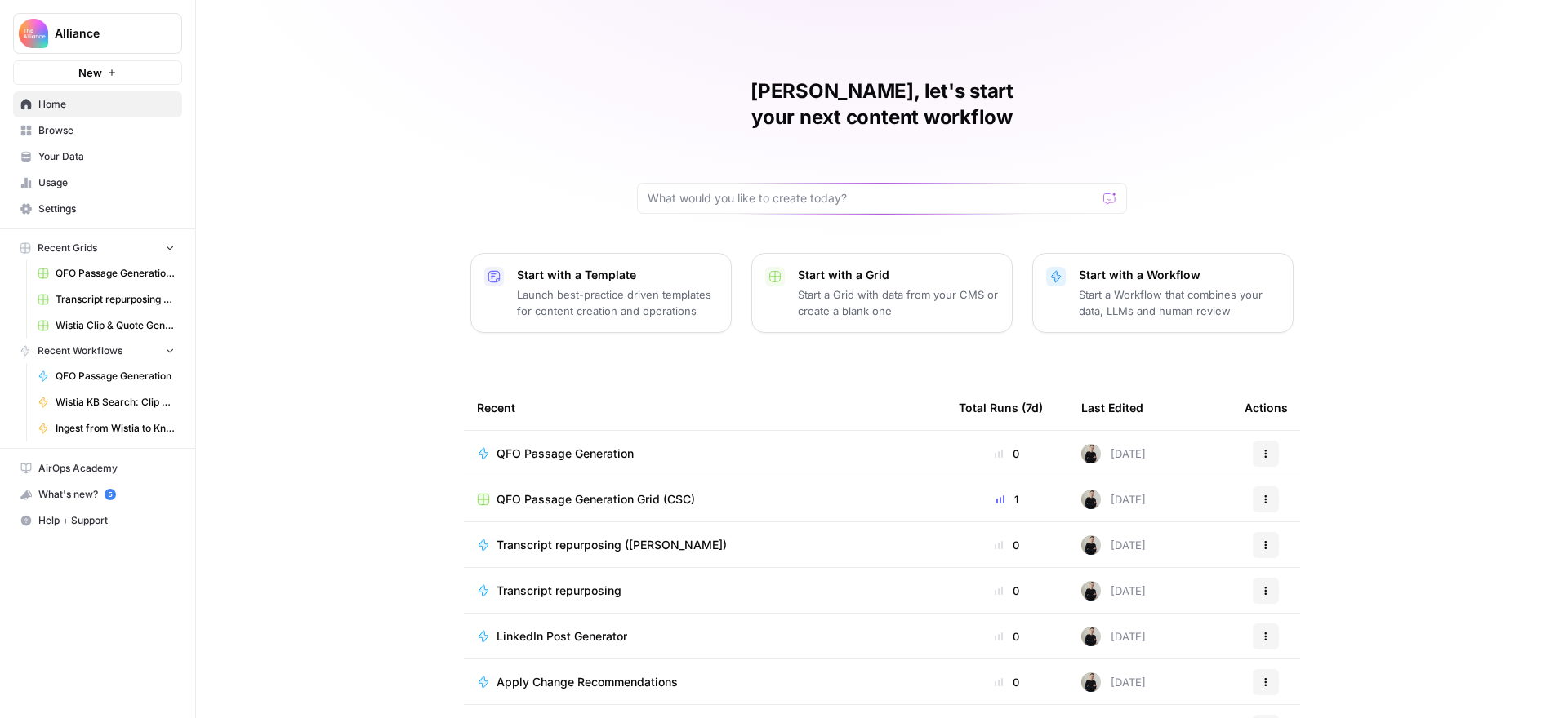
click at [80, 182] on span "Usage" at bounding box center [106, 183] width 136 height 14
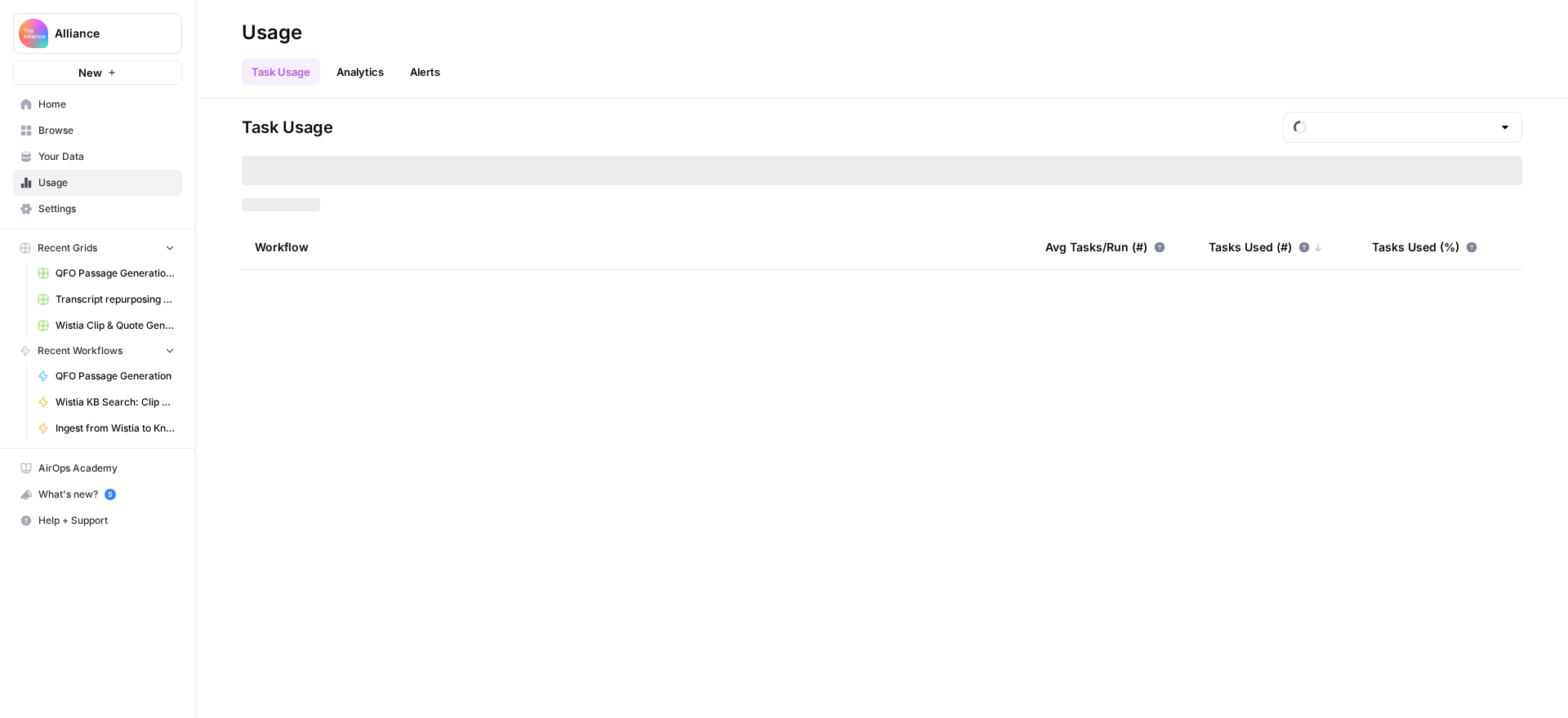
type input "August Tasks"
